Goal: Transaction & Acquisition: Purchase product/service

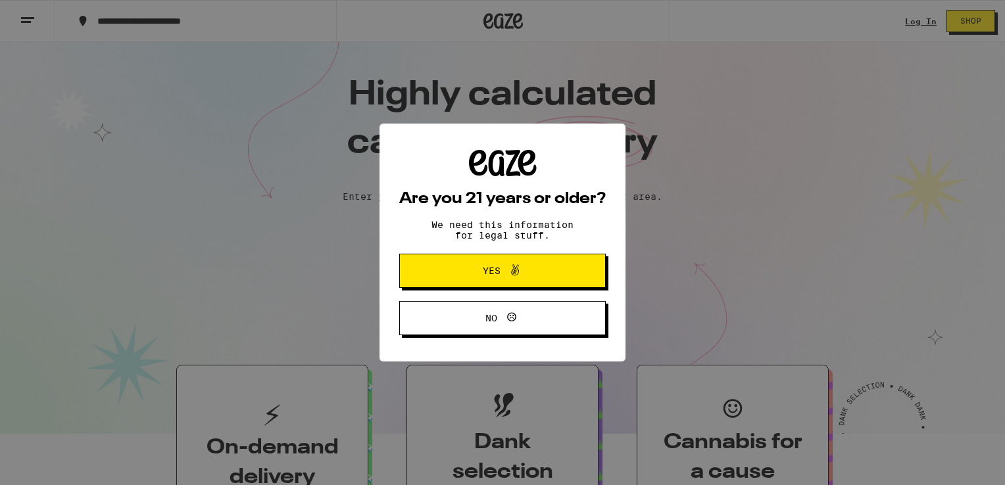
click at [529, 277] on span "Yes" at bounding box center [502, 270] width 100 height 17
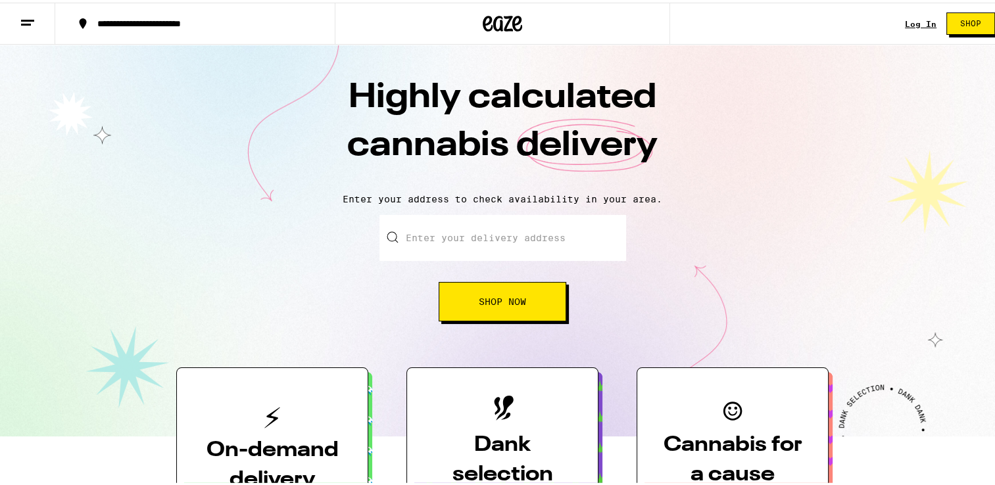
click at [909, 22] on link "Log In" at bounding box center [921, 21] width 32 height 9
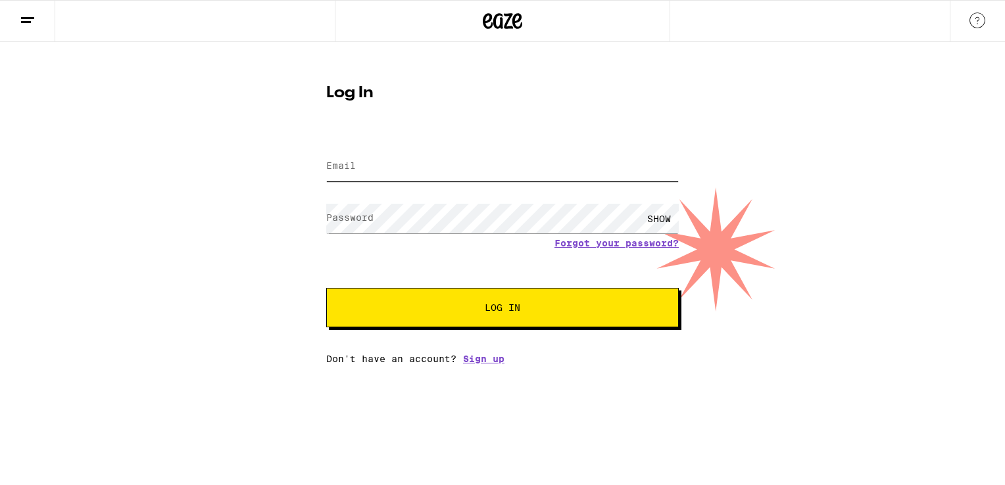
click at [377, 167] on input "Email" at bounding box center [502, 167] width 352 height 30
type input "[EMAIL_ADDRESS][DOMAIN_NAME]"
click at [326, 288] on button "Log In" at bounding box center [502, 307] width 352 height 39
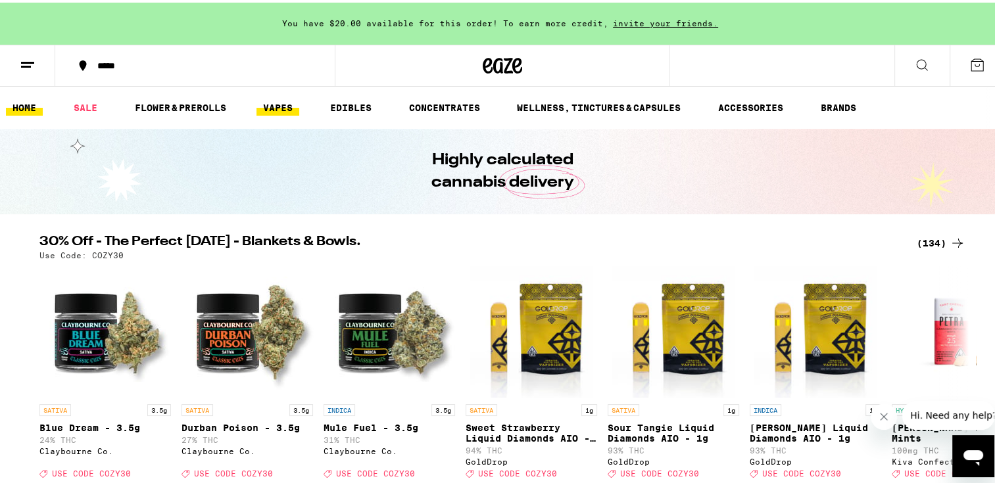
click at [280, 101] on link "VAPES" at bounding box center [277, 105] width 43 height 16
click at [137, 59] on div "*****" at bounding box center [202, 63] width 222 height 9
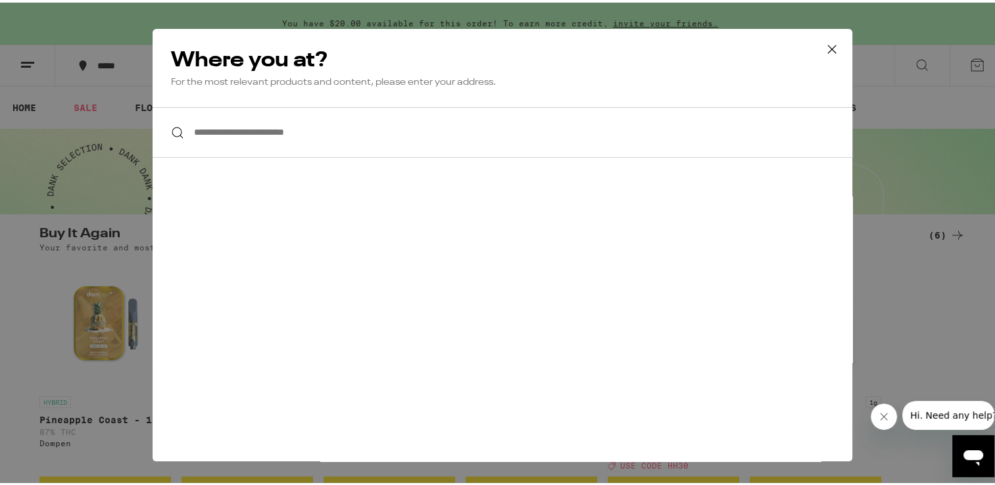
click at [316, 130] on input "**********" at bounding box center [503, 130] width 700 height 51
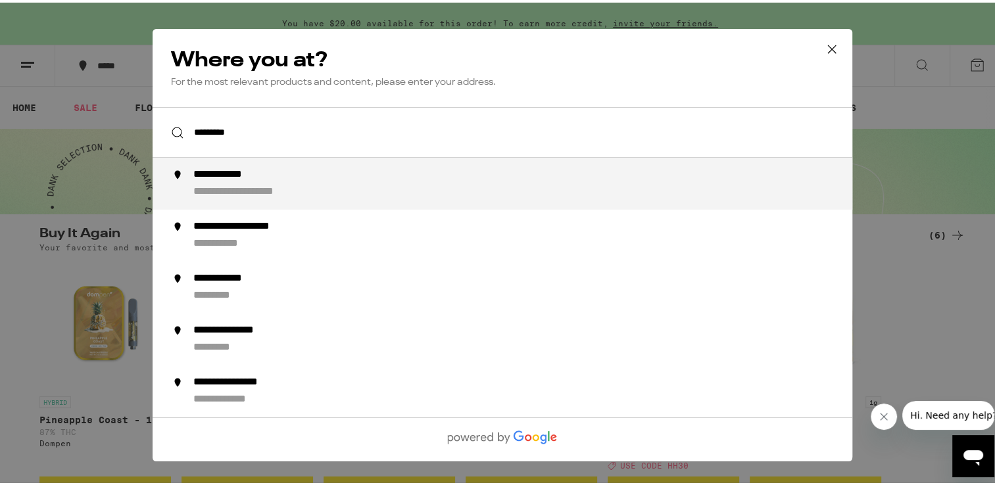
click at [270, 185] on div "**********" at bounding box center [261, 190] width 136 height 14
type input "**********"
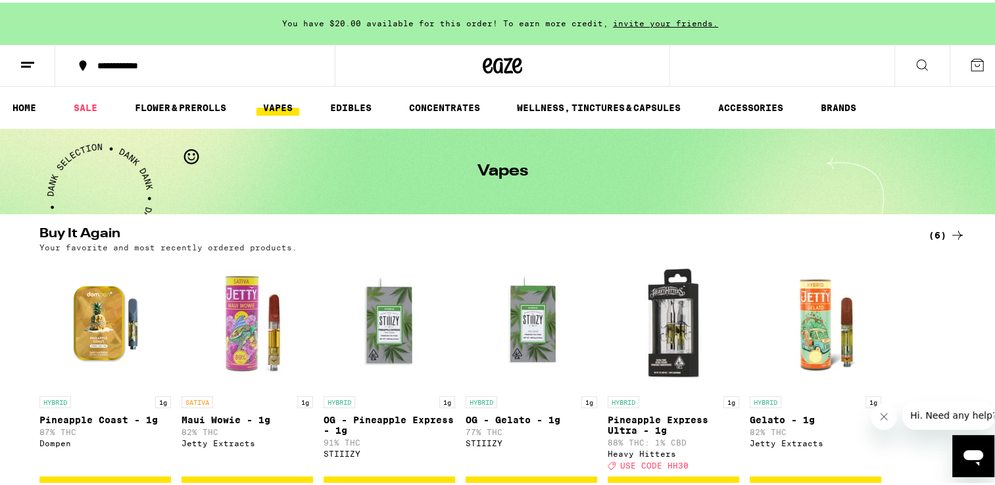
click at [268, 111] on link "VAPES" at bounding box center [277, 105] width 43 height 16
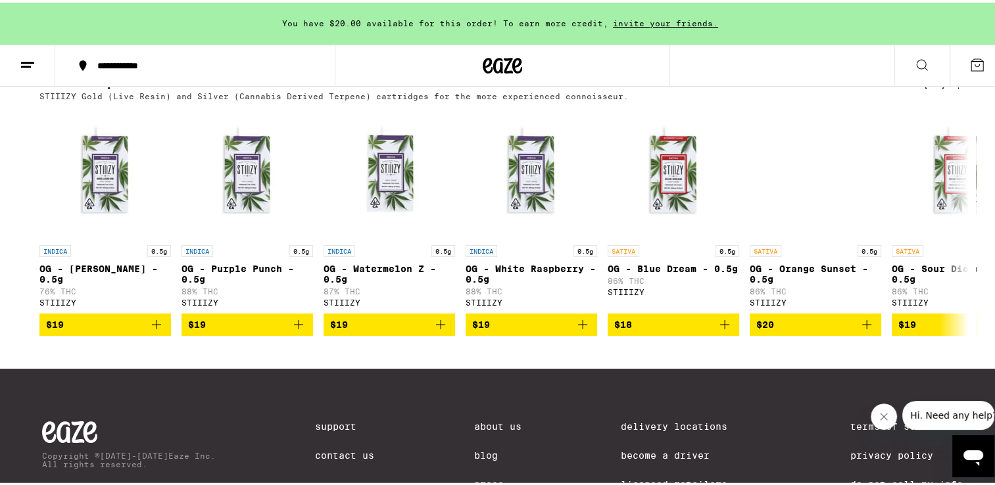
scroll to position [1625, 0]
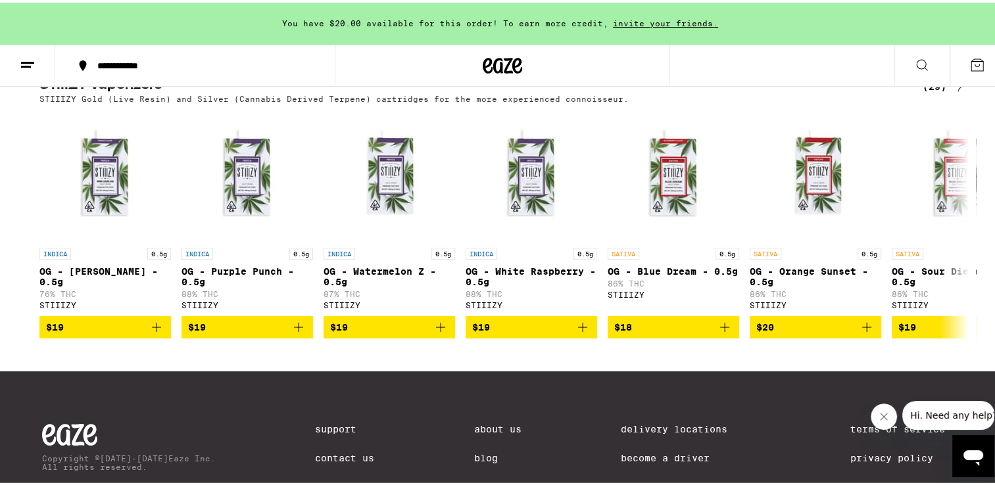
click at [949, 92] on icon at bounding box center [957, 84] width 16 height 16
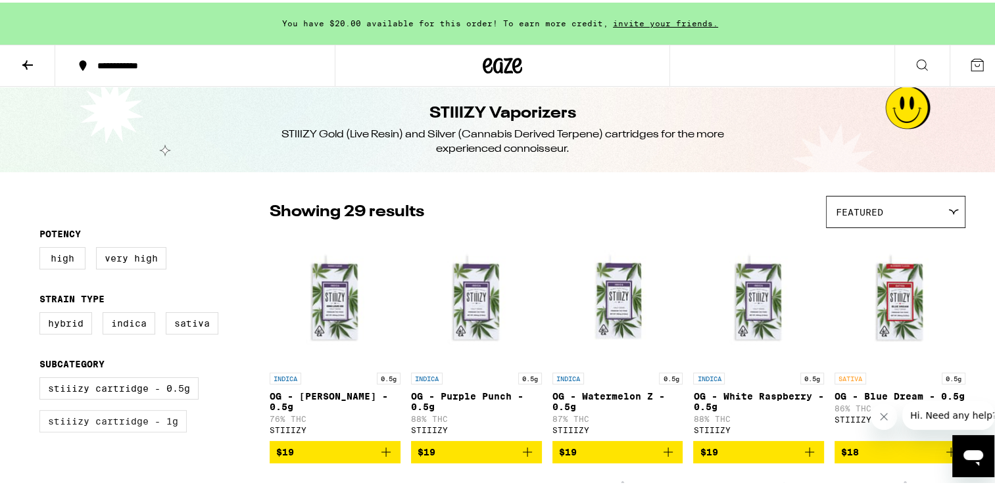
click at [124, 428] on label "STIIIZY Cartridge - 1g" at bounding box center [112, 419] width 147 height 22
click at [43, 377] on input "STIIIZY Cartridge - 1g" at bounding box center [42, 377] width 1 height 1
checkbox input "true"
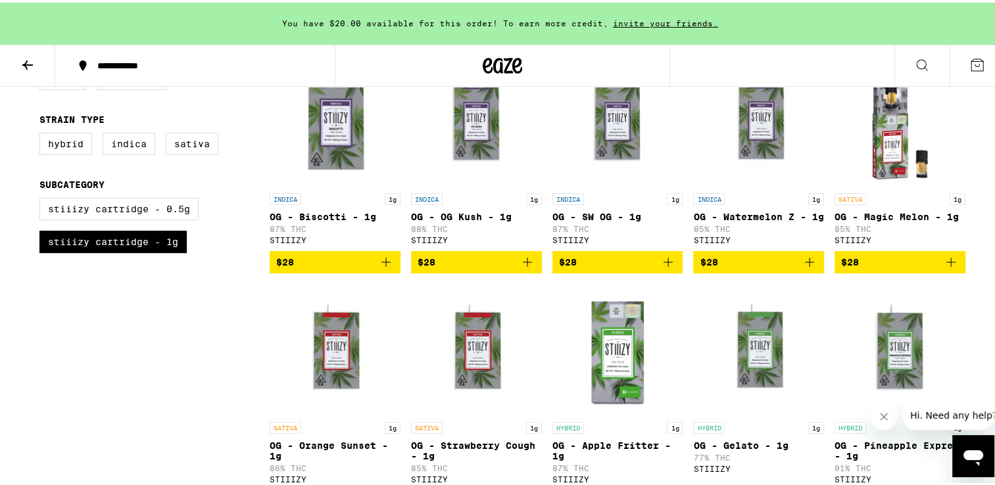
scroll to position [178, 0]
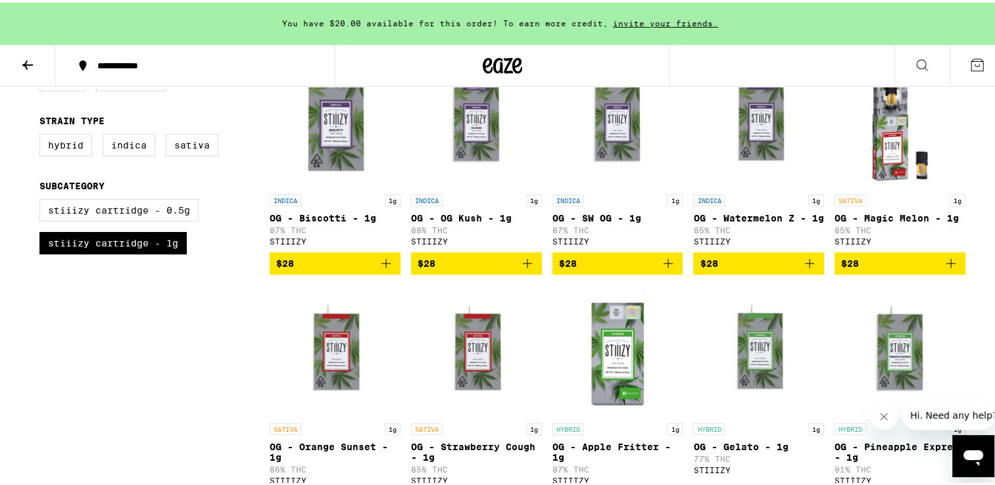
click at [805, 266] on icon "Add to bag" at bounding box center [809, 260] width 9 height 9
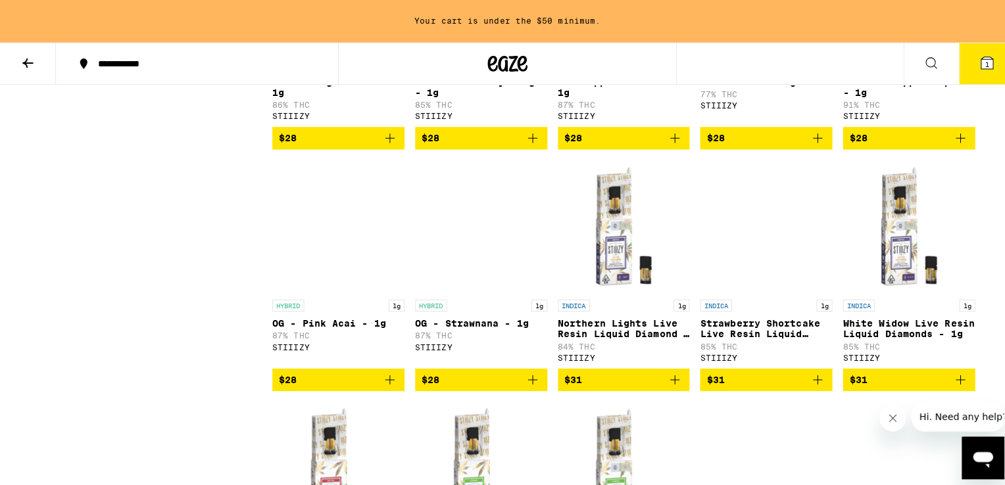
scroll to position [543, 0]
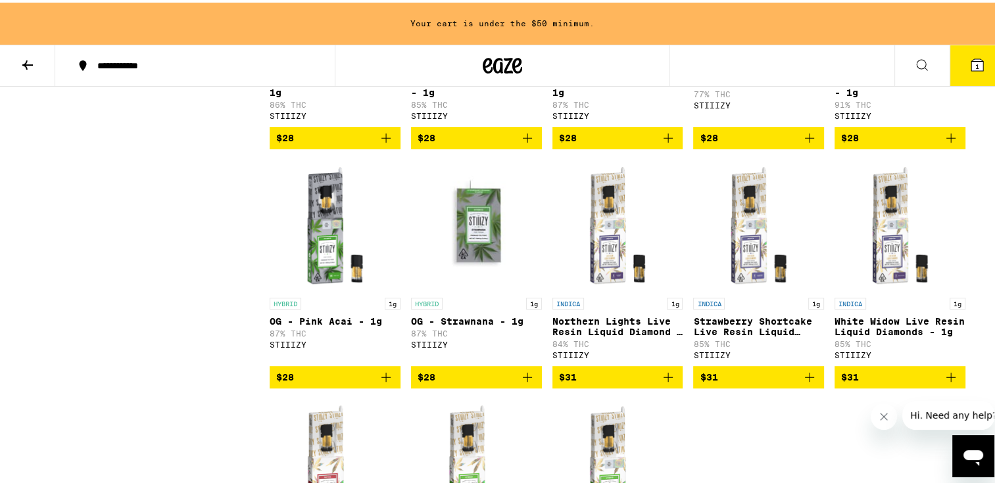
click at [526, 143] on icon "Add to bag" at bounding box center [527, 136] width 16 height 16
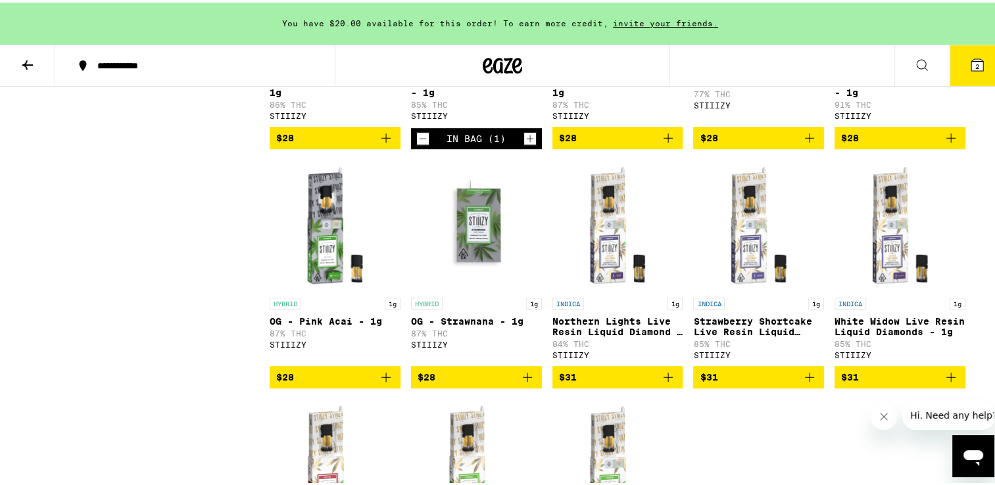
click at [971, 59] on icon at bounding box center [977, 63] width 12 height 12
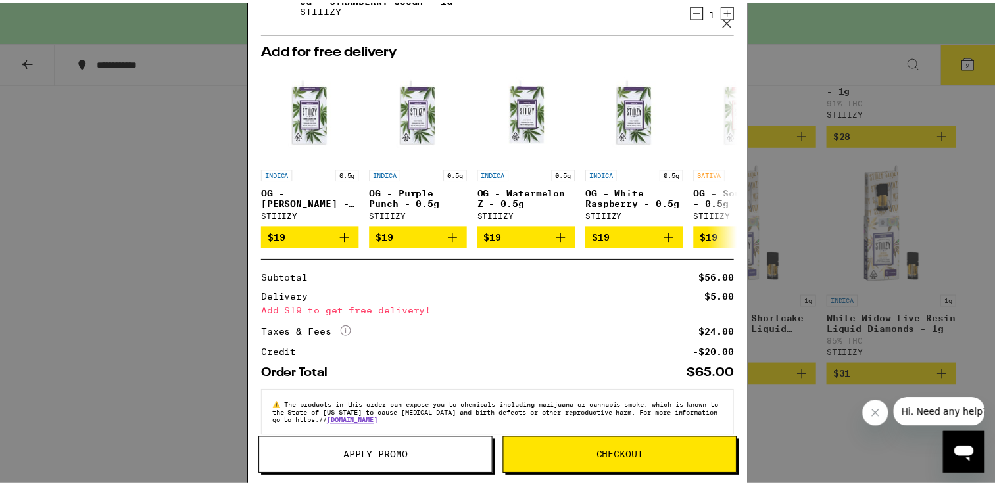
scroll to position [171, 0]
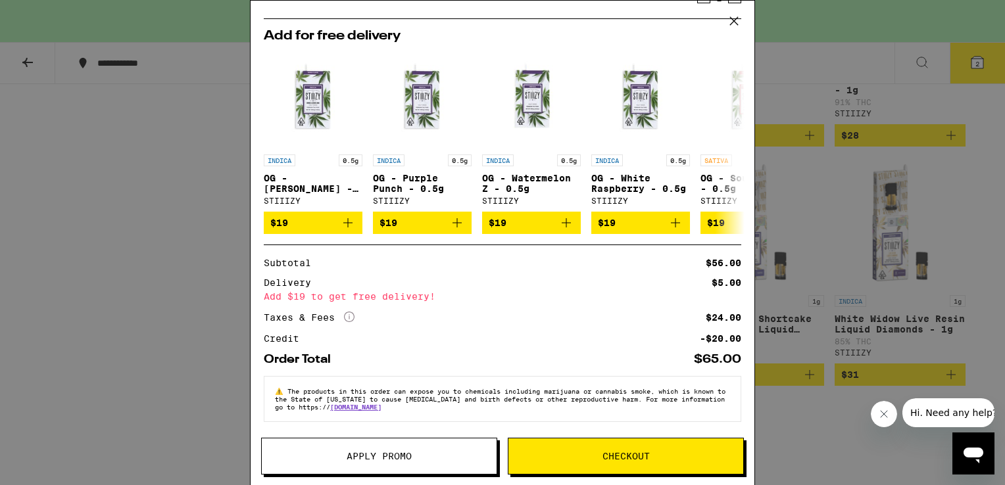
click at [735, 20] on icon at bounding box center [734, 21] width 20 height 20
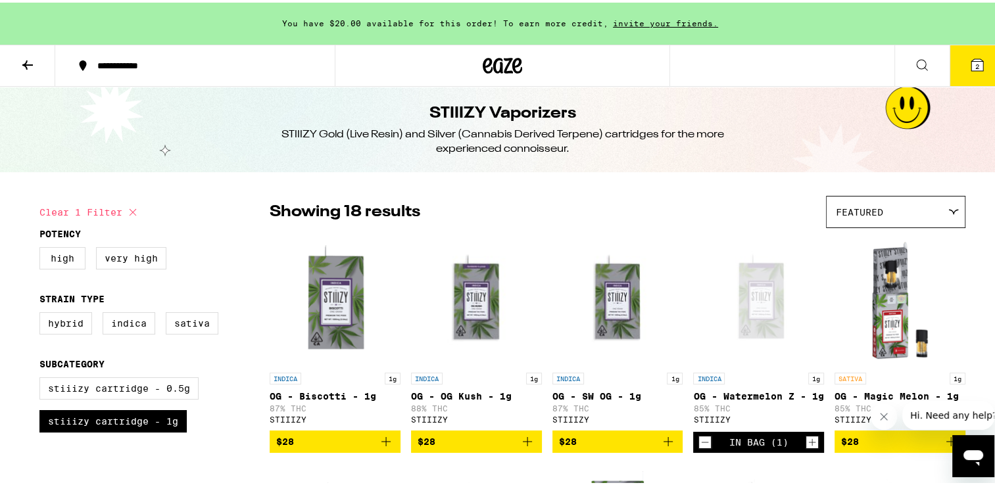
click at [971, 59] on icon at bounding box center [977, 63] width 12 height 12
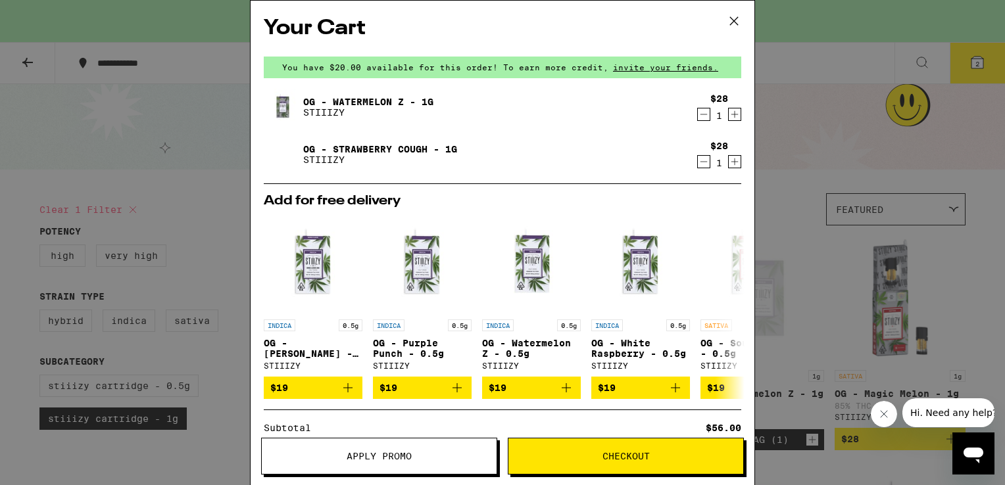
click at [723, 19] on button at bounding box center [733, 22] width 41 height 42
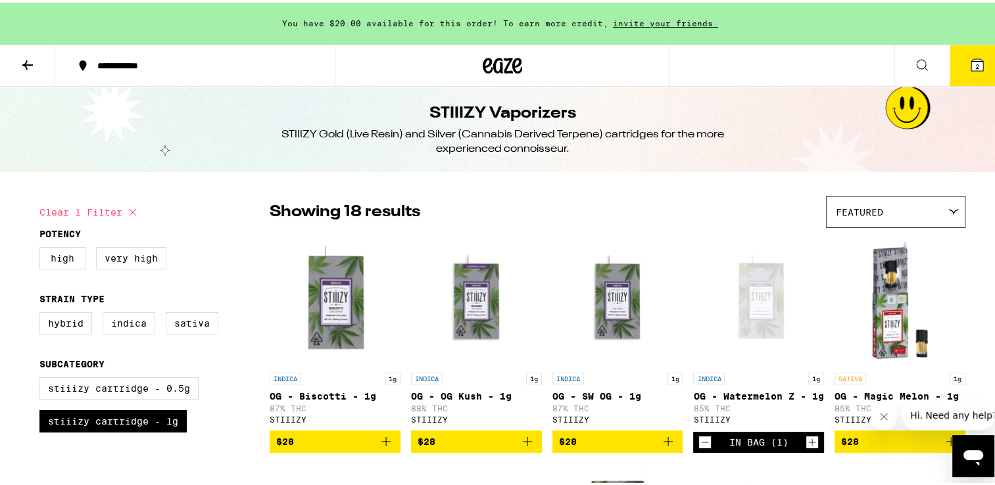
click at [473, 62] on div at bounding box center [502, 63] width 335 height 42
click at [492, 64] on icon at bounding box center [502, 63] width 39 height 24
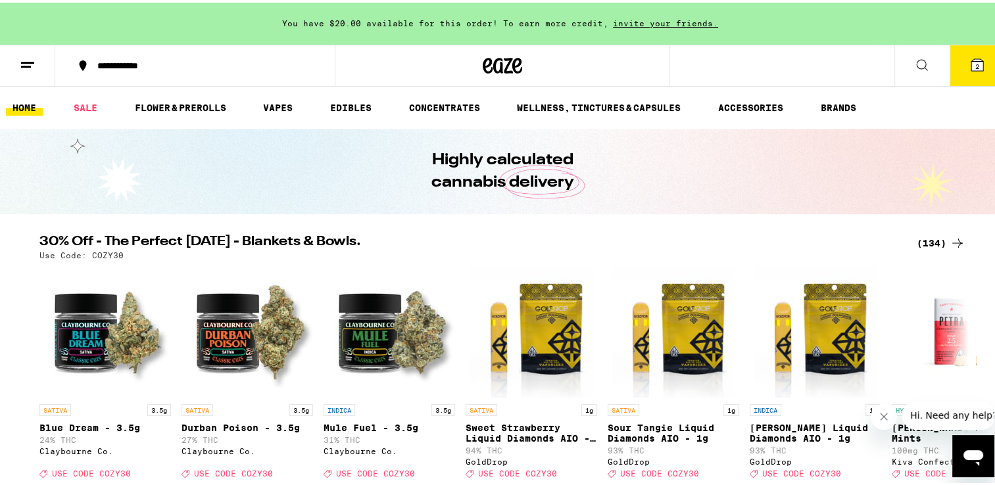
click at [25, 60] on line at bounding box center [27, 60] width 13 height 0
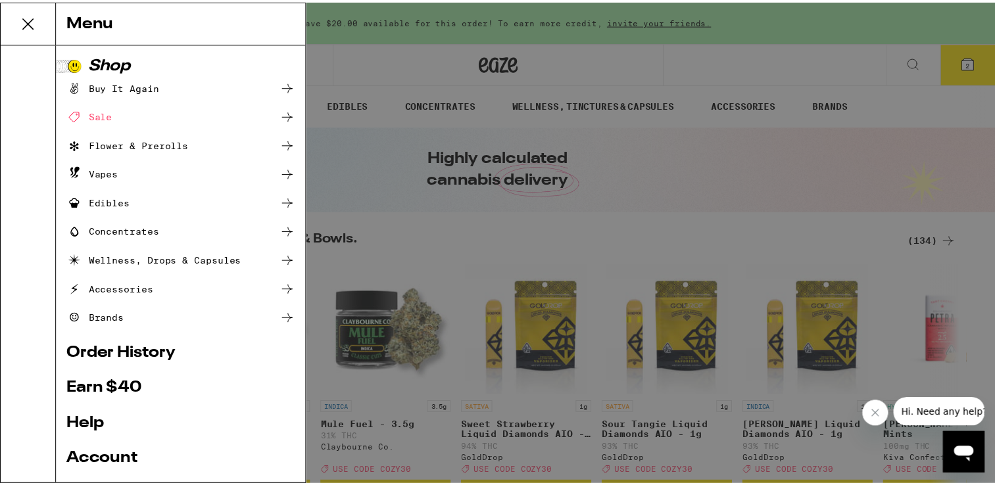
scroll to position [118, 0]
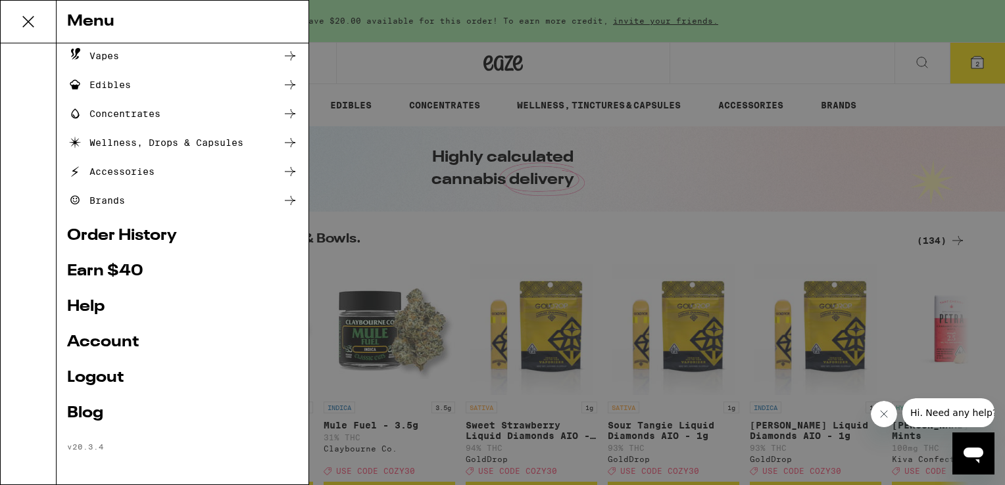
click at [106, 375] on link "Logout" at bounding box center [182, 378] width 231 height 16
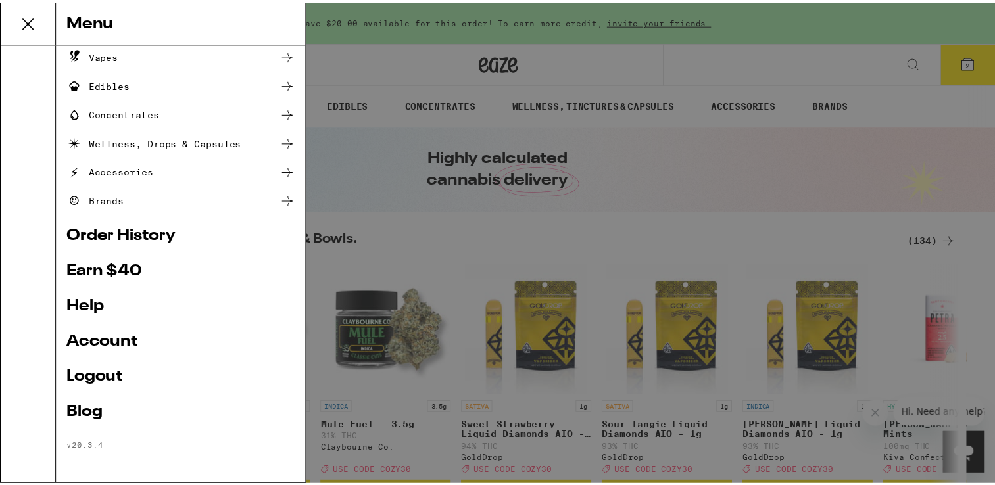
scroll to position [29, 0]
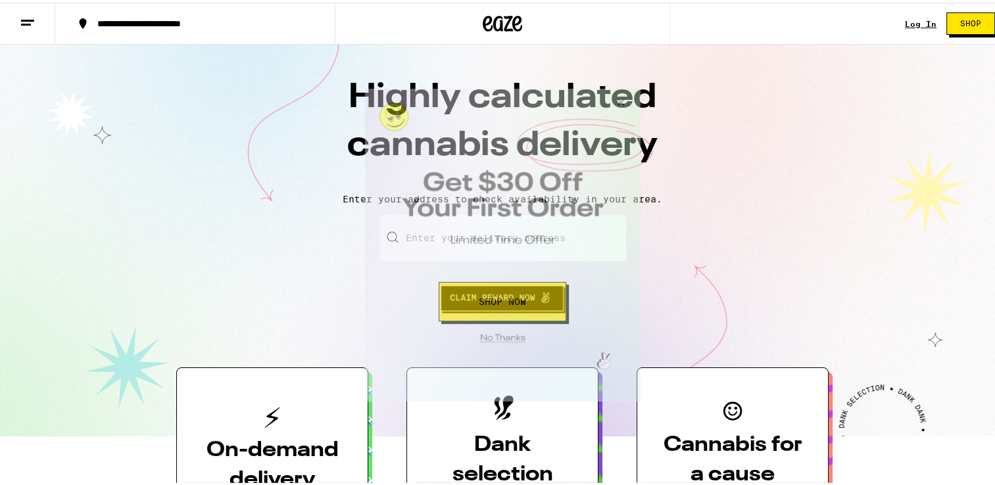
click at [502, 343] on button "Close Modal" at bounding box center [500, 335] width 268 height 20
